Goal: Complete application form

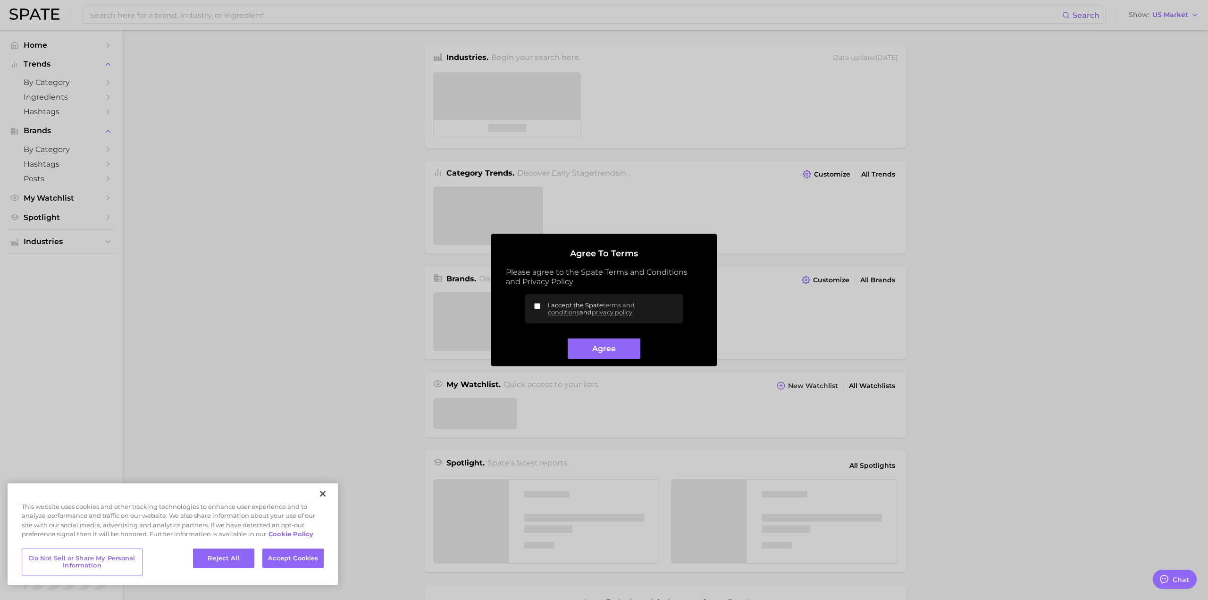
type textarea "x"
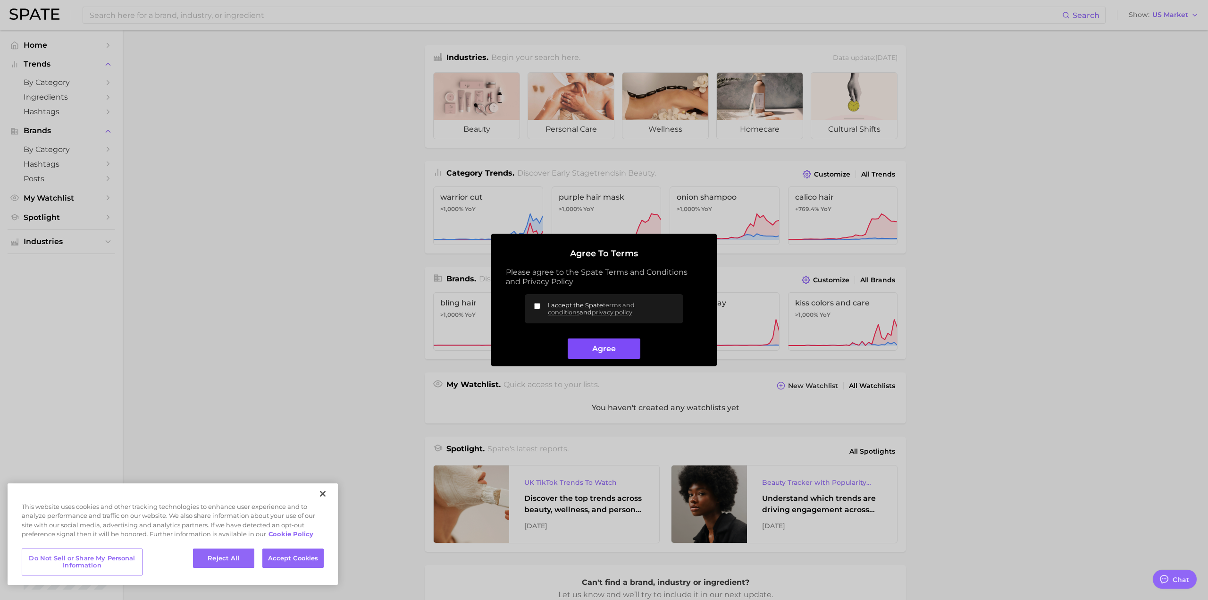
click at [612, 343] on button "Agree" at bounding box center [604, 348] width 72 height 20
click at [543, 304] on label "I accept the Spate terms and conditions and privacy policy" at bounding box center [604, 308] width 159 height 29
click at [540, 304] on input "I accept the Spate terms and conditions and privacy policy" at bounding box center [537, 306] width 6 height 6
click at [536, 307] on input "I accept the Spate terms and conditions and privacy policy" at bounding box center [537, 306] width 6 height 6
click at [538, 306] on input "I accept the Spate terms and conditions and privacy policy" at bounding box center [537, 306] width 6 height 6
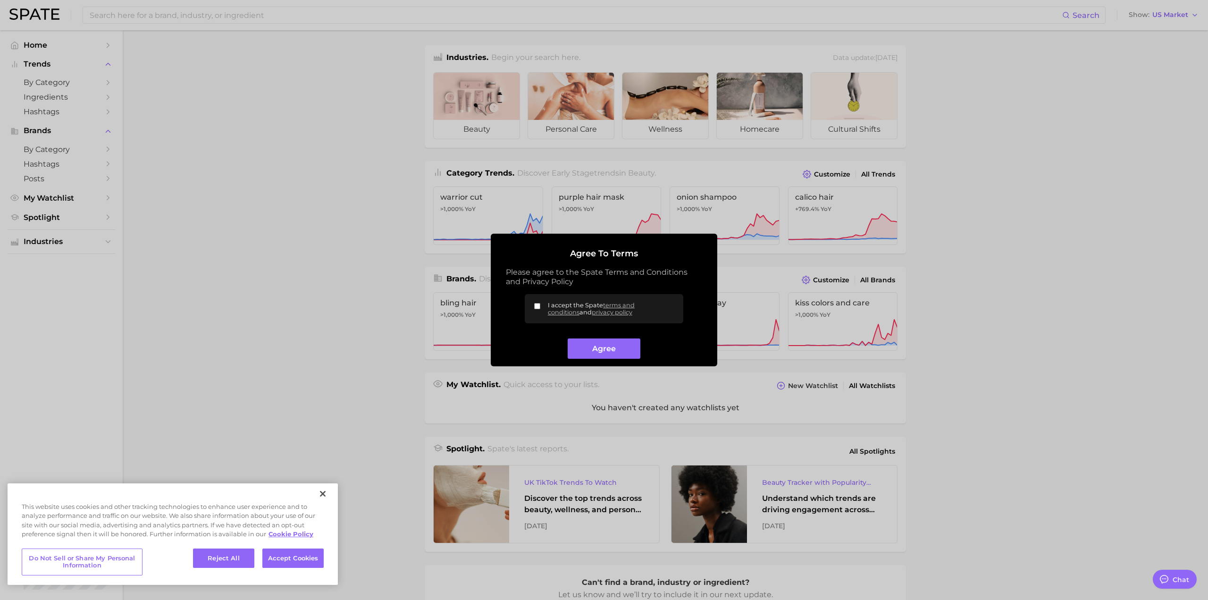
checkbox input "true"
click at [598, 345] on button "Agree" at bounding box center [604, 348] width 72 height 20
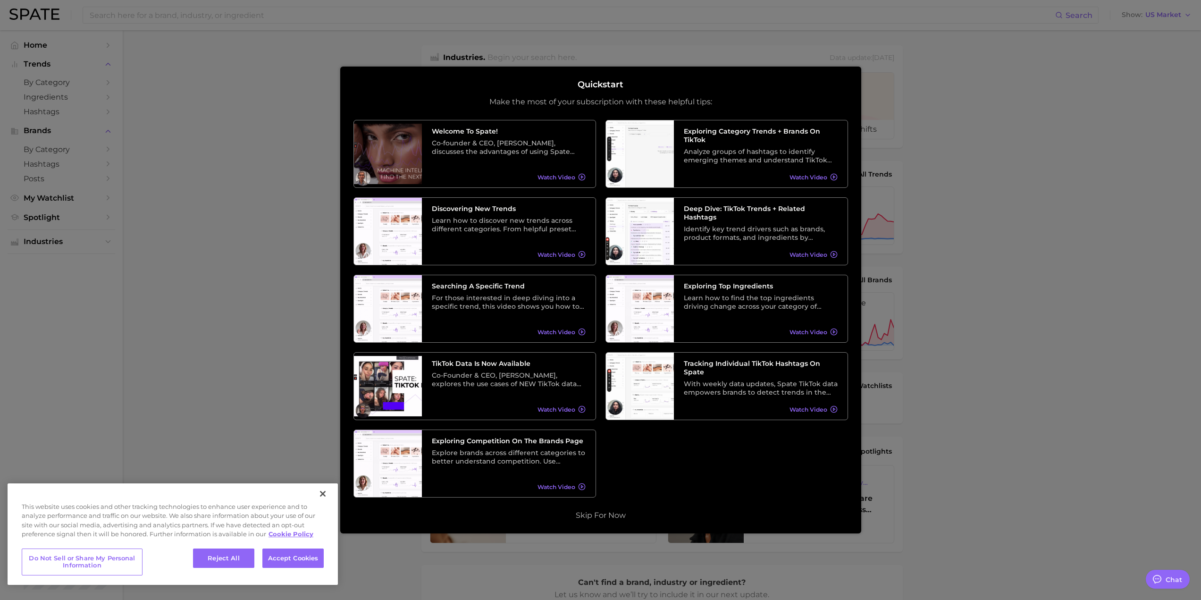
drag, startPoint x: 1030, startPoint y: 97, endPoint x: 1023, endPoint y: 97, distance: 7.1
click at [1030, 97] on div at bounding box center [600, 376] width 1201 height 752
